Goal: Information Seeking & Learning: Find specific fact

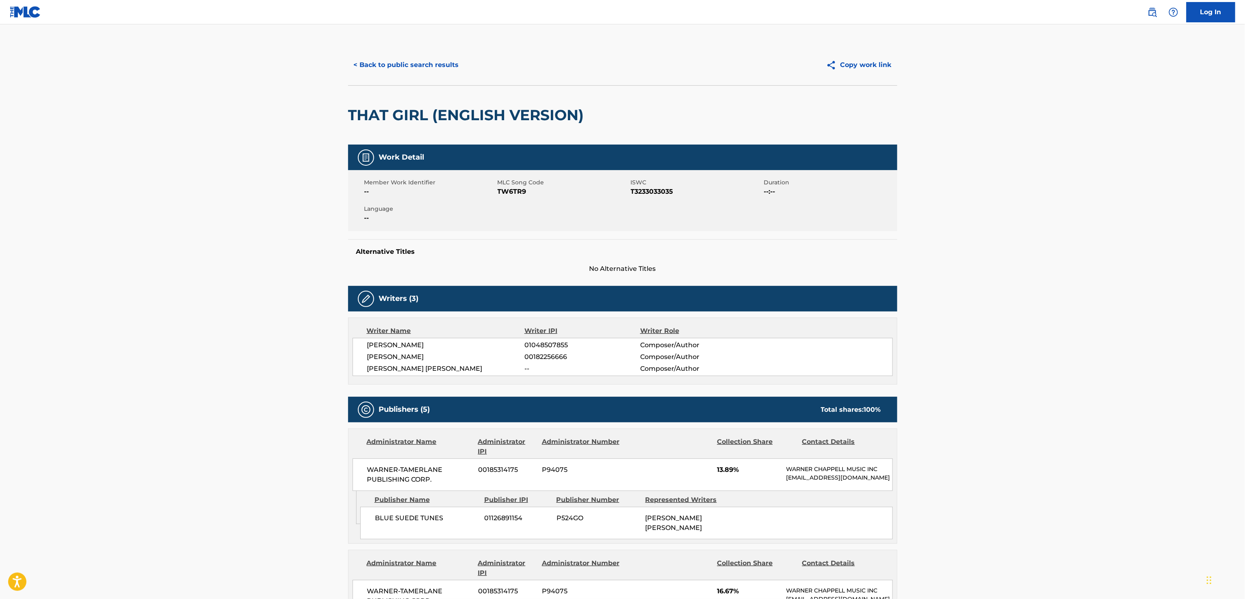
click at [436, 69] on button "< Back to public search results" at bounding box center [406, 65] width 117 height 20
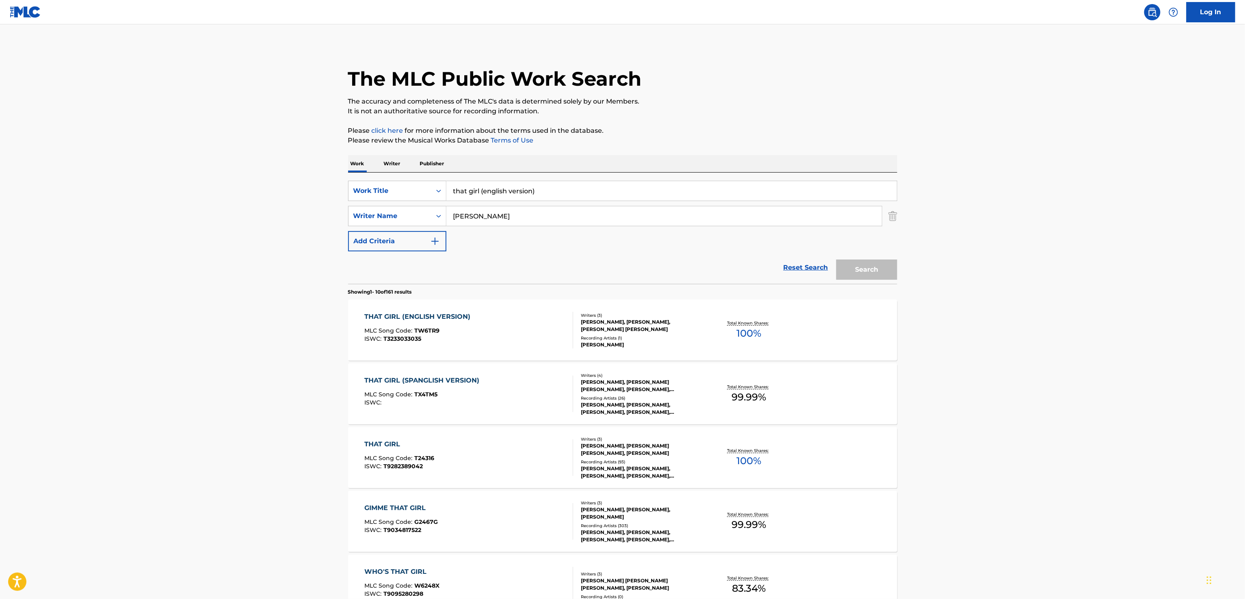
scroll to position [134, 0]
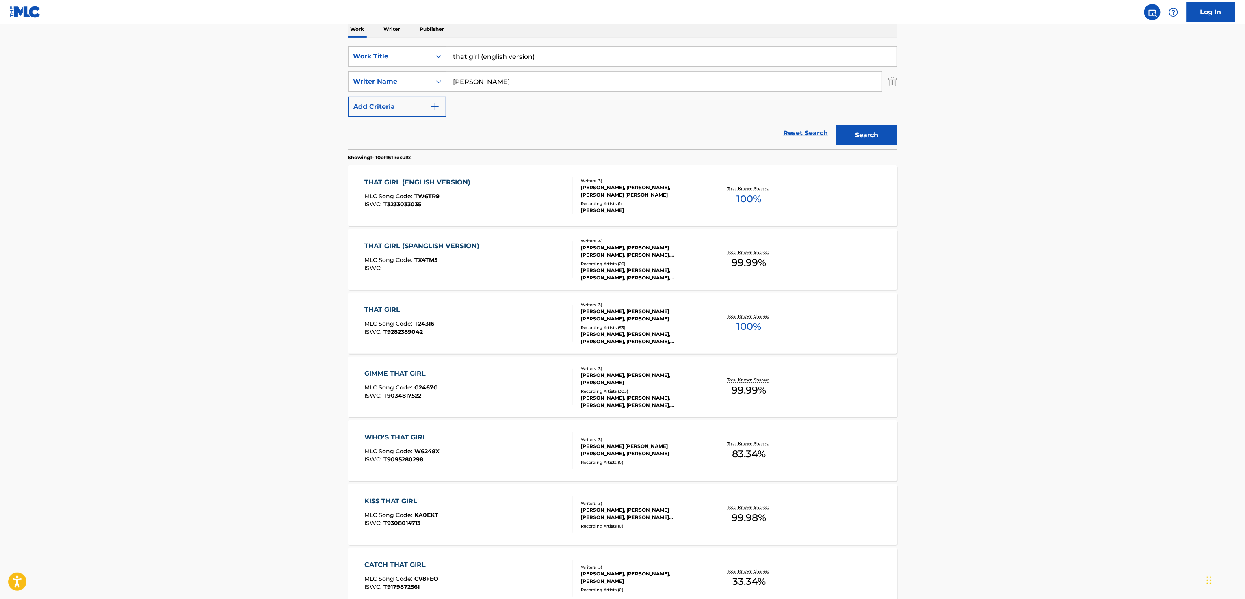
click at [518, 54] on input "that girl (english version)" at bounding box center [671, 56] width 450 height 19
paste input "FORBIDDEN FANTASY"
type input "FORBIDDEN FANTASY"
click at [203, 79] on main "The MLC Public Work Search The accuracy and completeness of The MLC's data is d…" at bounding box center [622, 368] width 1245 height 956
click at [485, 89] on input "[PERSON_NAME]" at bounding box center [663, 81] width 435 height 19
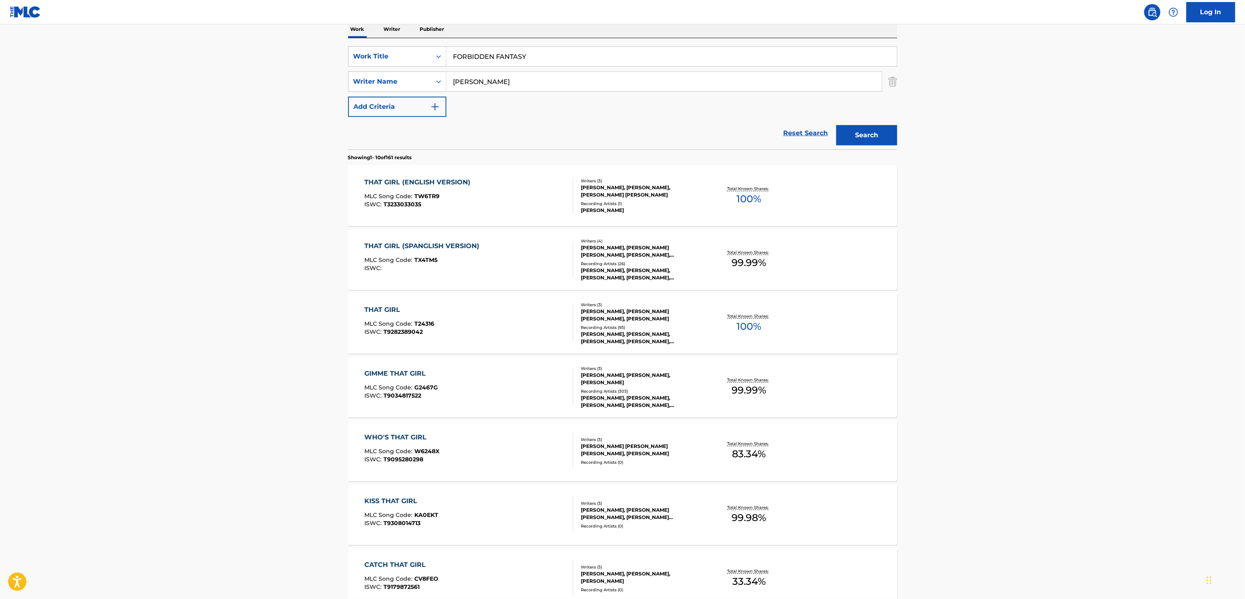
type input "[PERSON_NAME]"
click at [836, 125] on button "Search" at bounding box center [866, 135] width 61 height 20
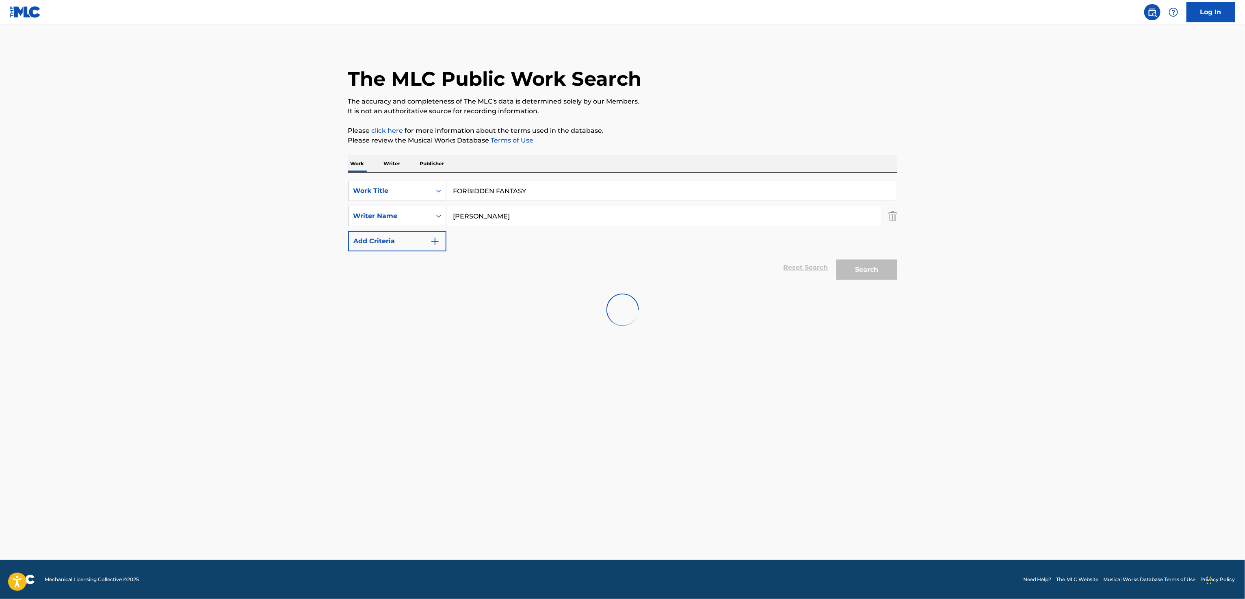
scroll to position [0, 0]
